Goal: Task Accomplishment & Management: Manage account settings

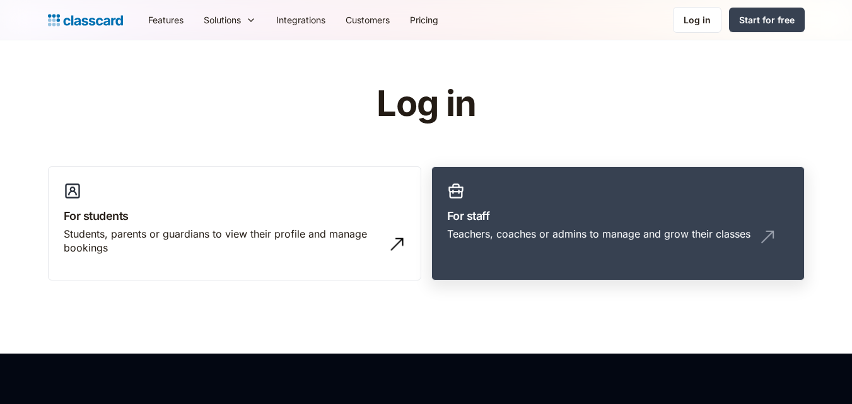
click at [531, 192] on link "For staff Teachers, coaches or admins to manage and grow their classes" at bounding box center [617, 223] width 373 height 115
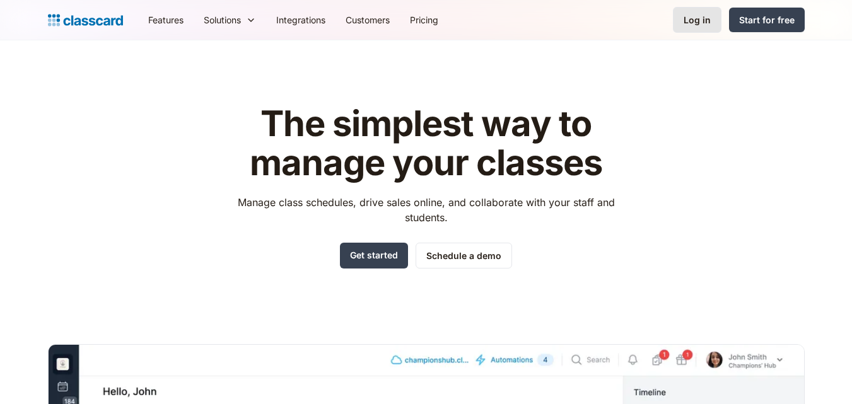
click at [683, 19] on link "Log in" at bounding box center [697, 20] width 49 height 26
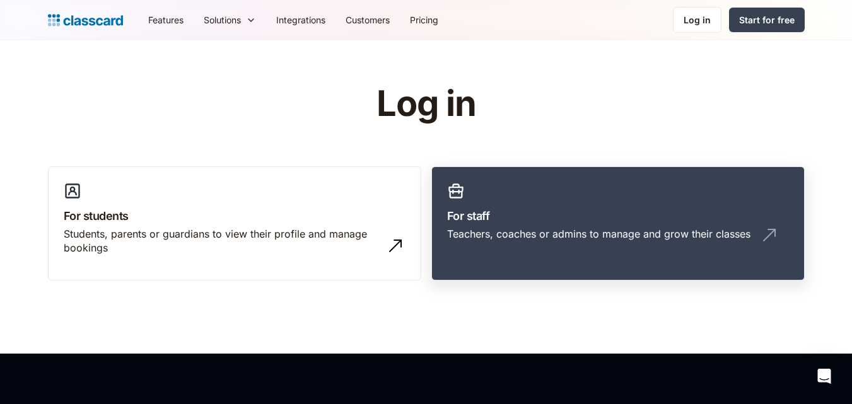
click at [611, 192] on link "For staff Teachers, coaches or admins to manage and grow their classes" at bounding box center [617, 223] width 373 height 115
